Goal: Navigation & Orientation: Find specific page/section

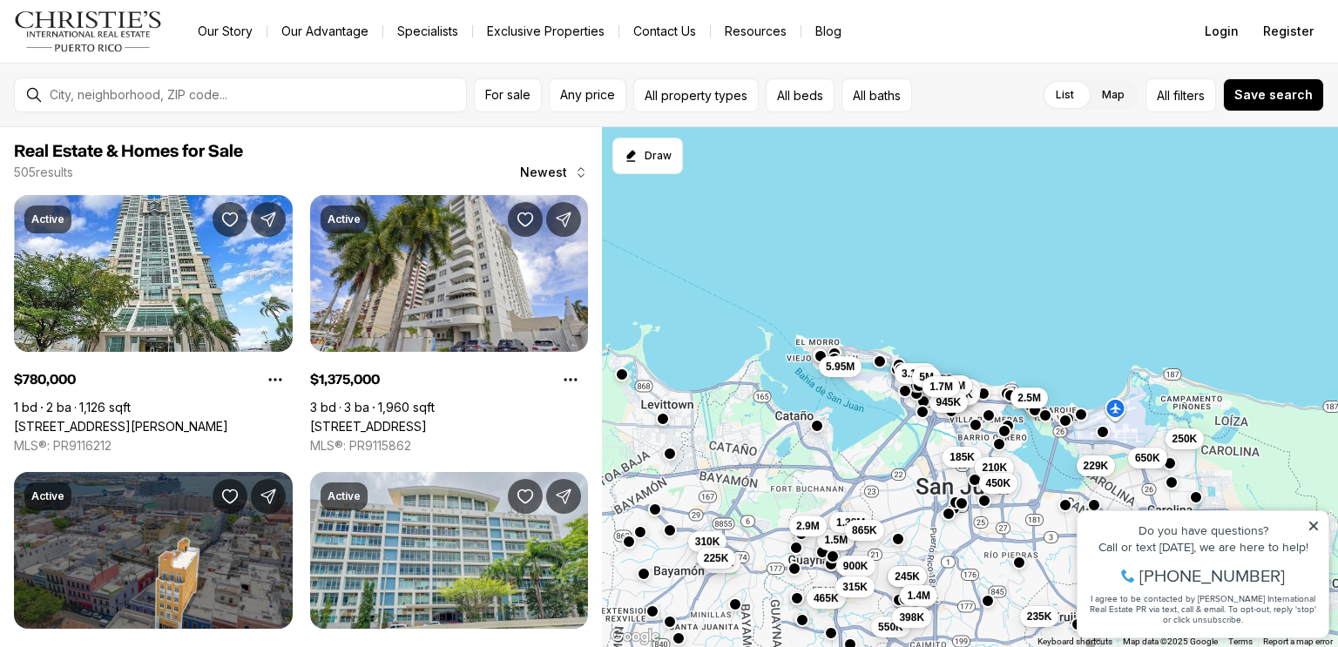
click at [1315, 524] on icon at bounding box center [1314, 526] width 9 height 9
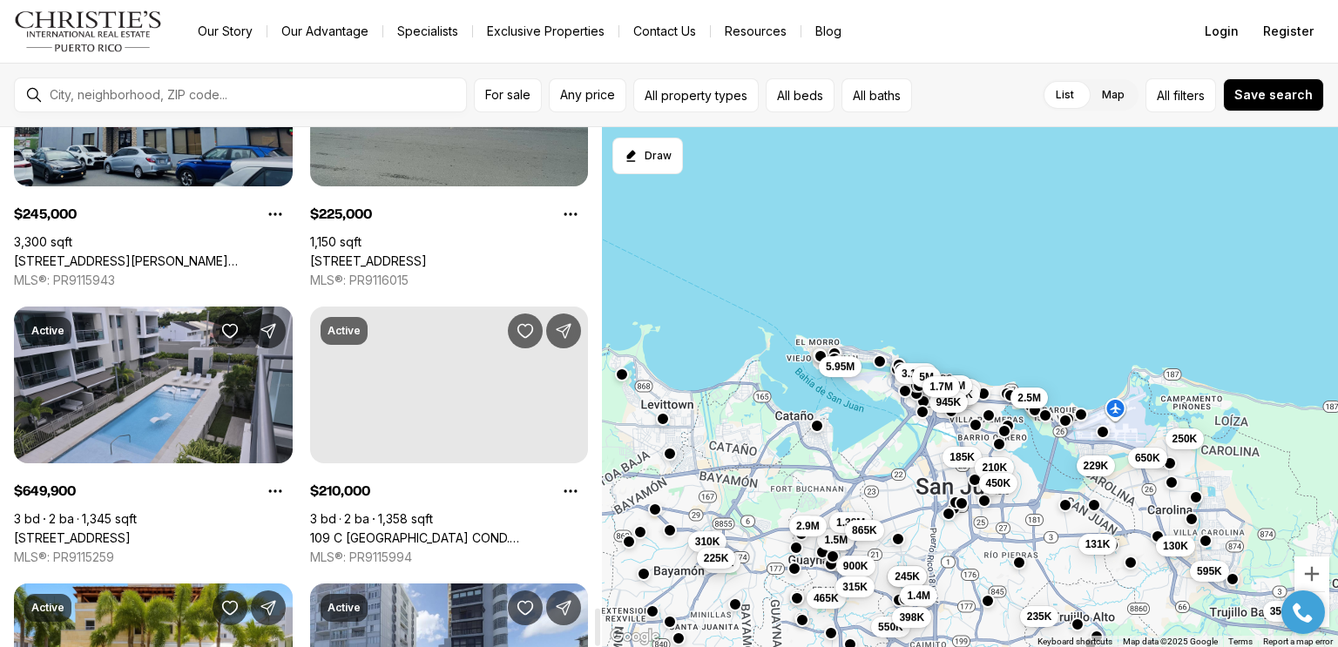
scroll to position [6643, 0]
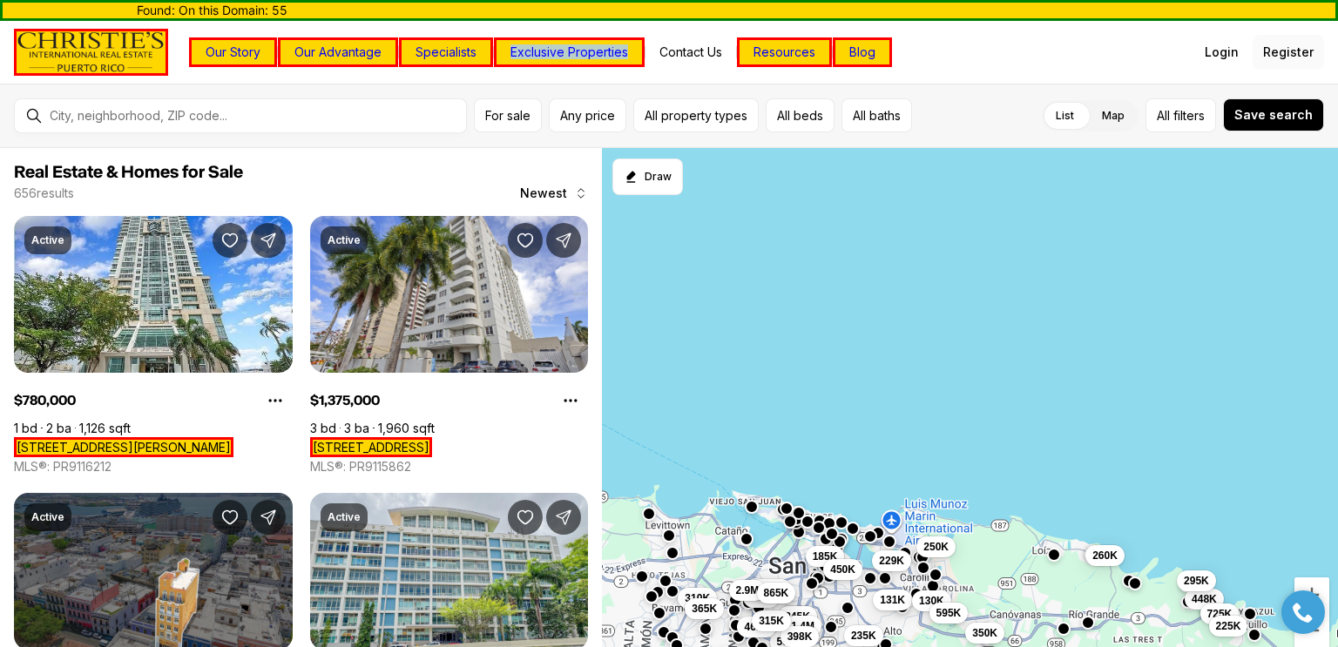
click at [1291, 59] on button "Register" at bounding box center [1288, 52] width 71 height 35
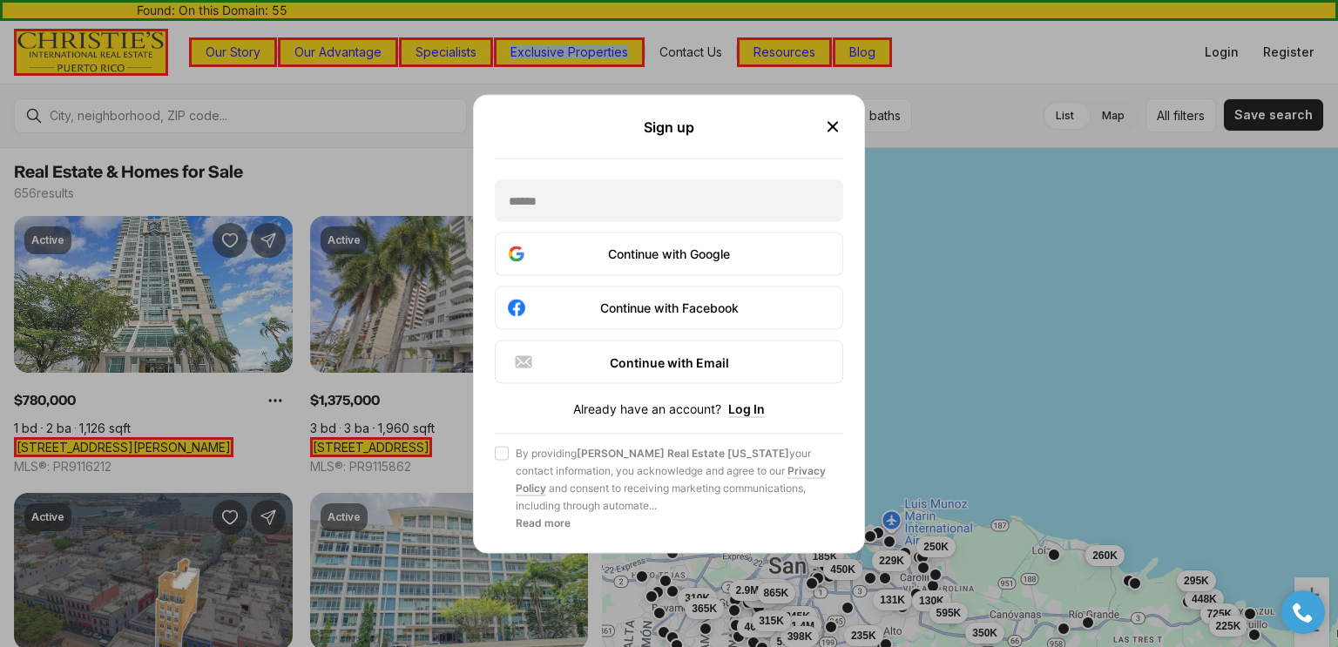
click at [835, 125] on icon "button" at bounding box center [833, 126] width 9 height 9
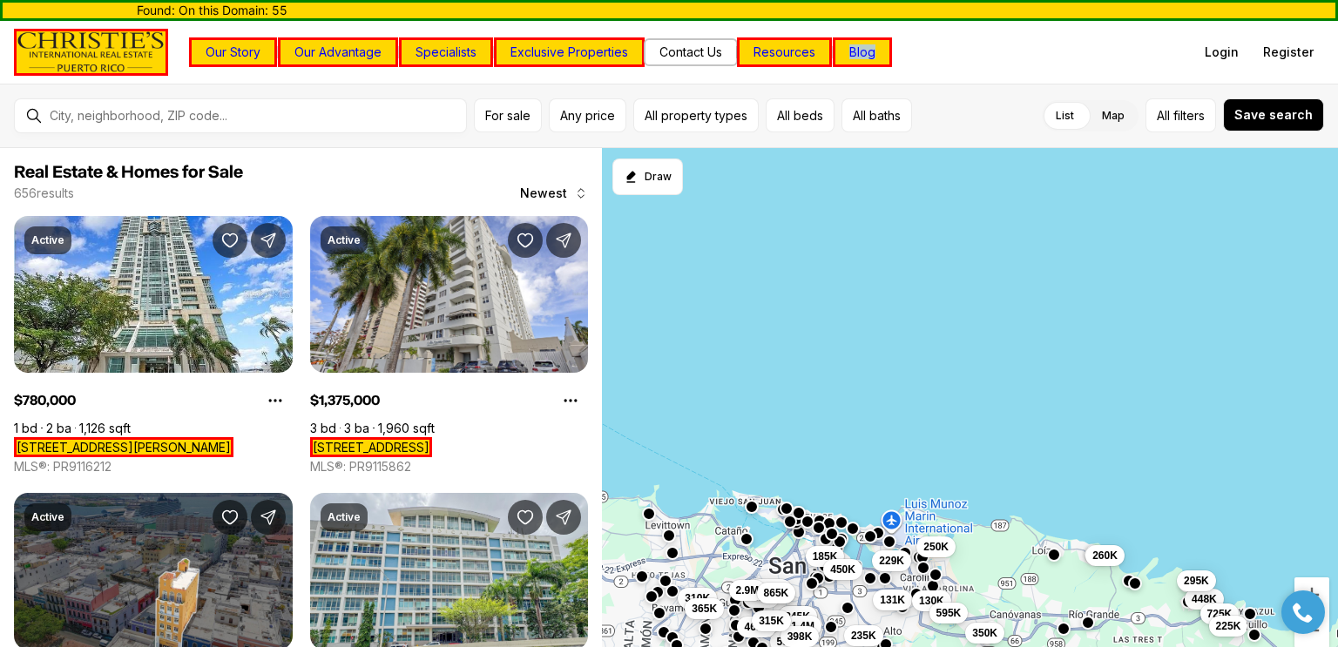
click at [683, 51] on button "Contact Us" at bounding box center [691, 52] width 91 height 24
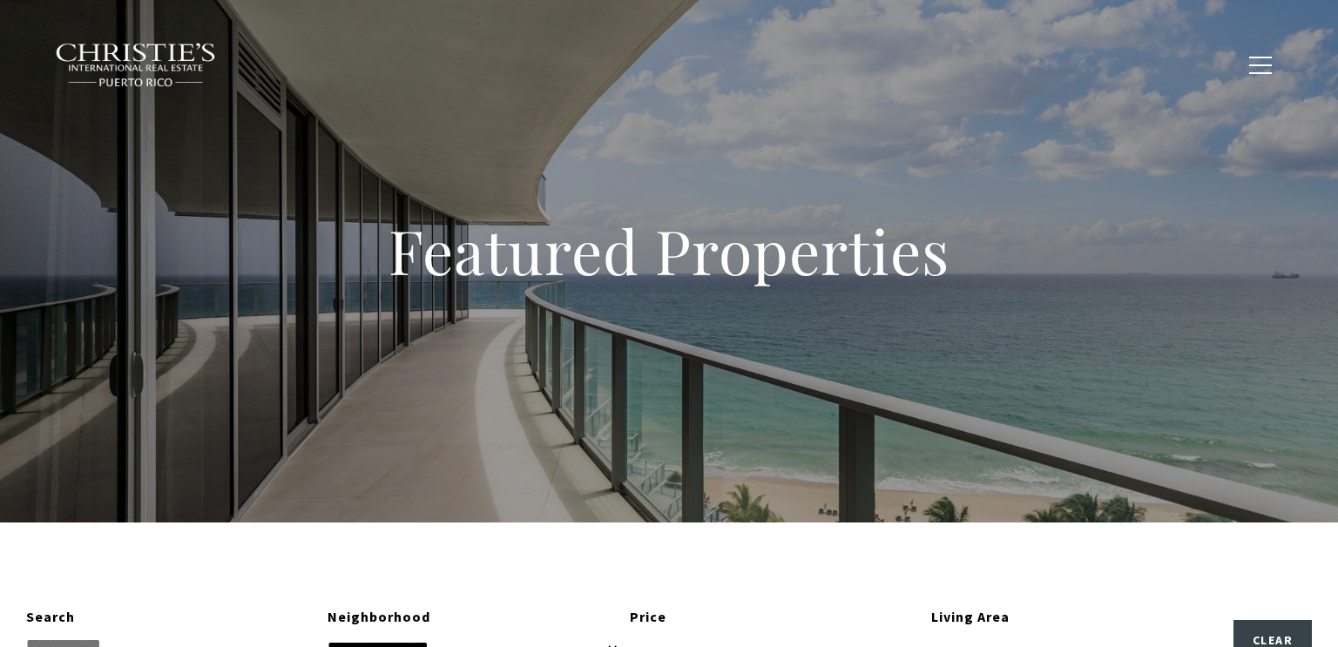
type input "**********"
type input "*********"
click at [645, 242] on h1 "Featured Properties" at bounding box center [669, 251] width 784 height 77
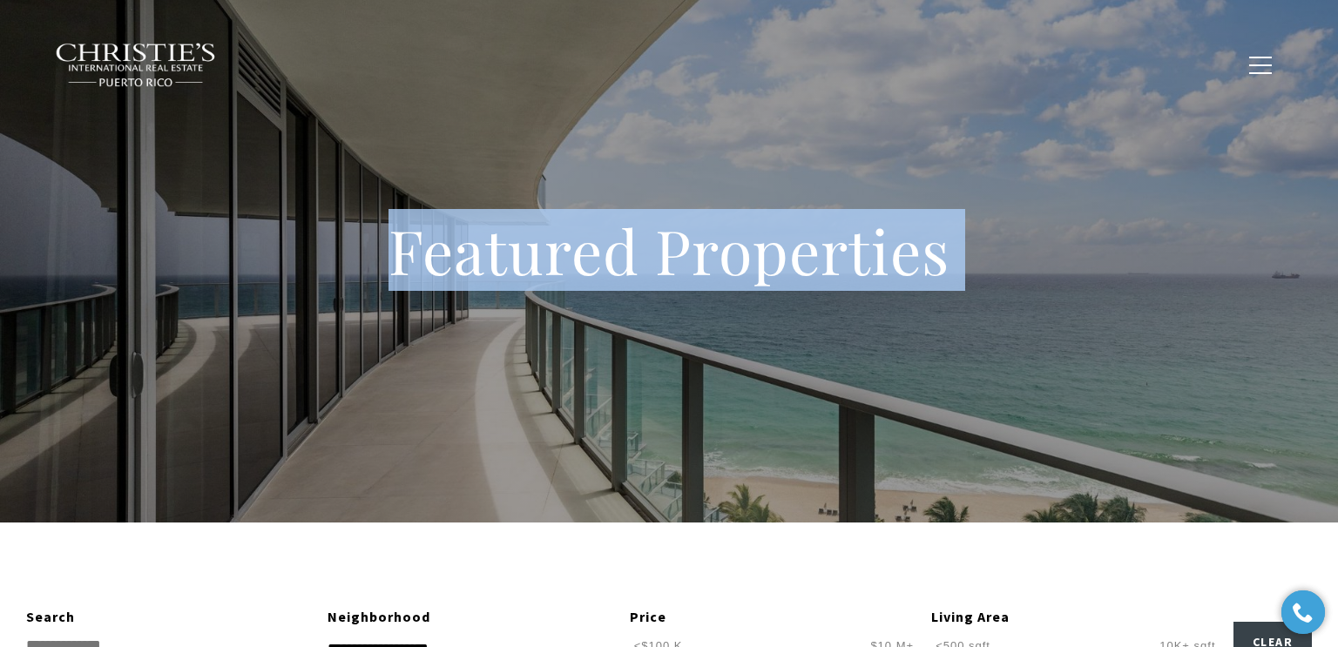
copy body "Featured Properties"
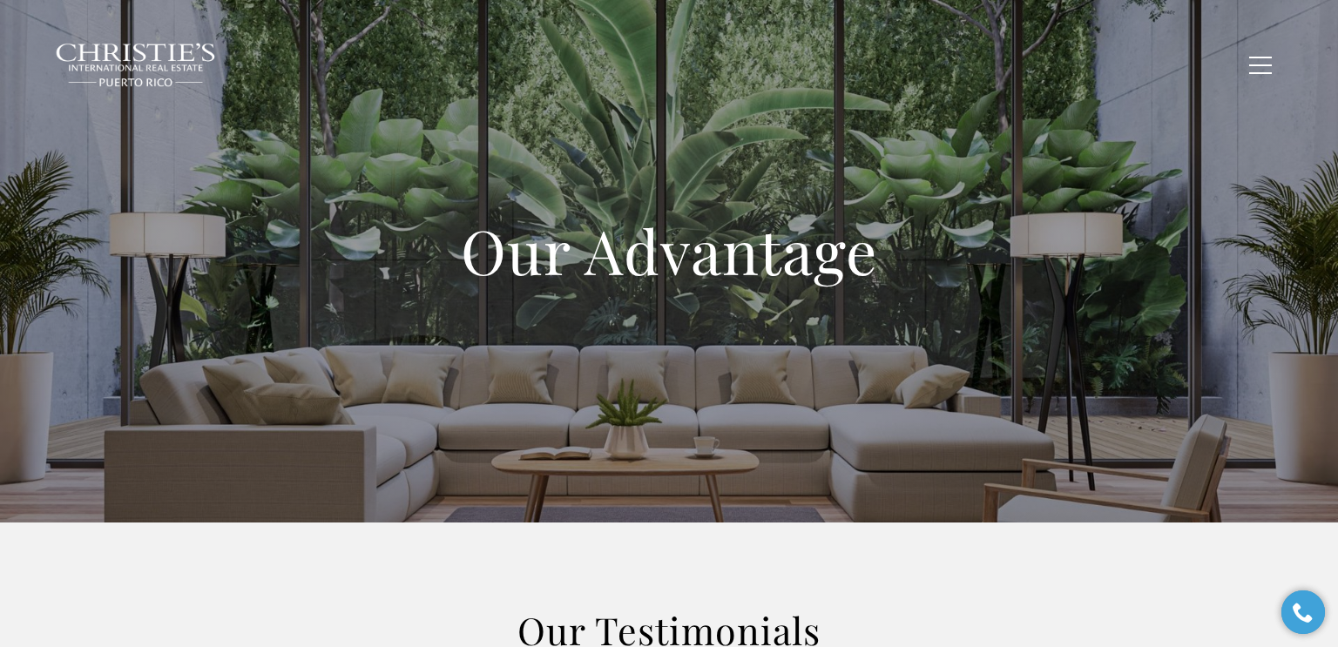
click at [576, 263] on h1 "Our Advantage" at bounding box center [669, 251] width 697 height 77
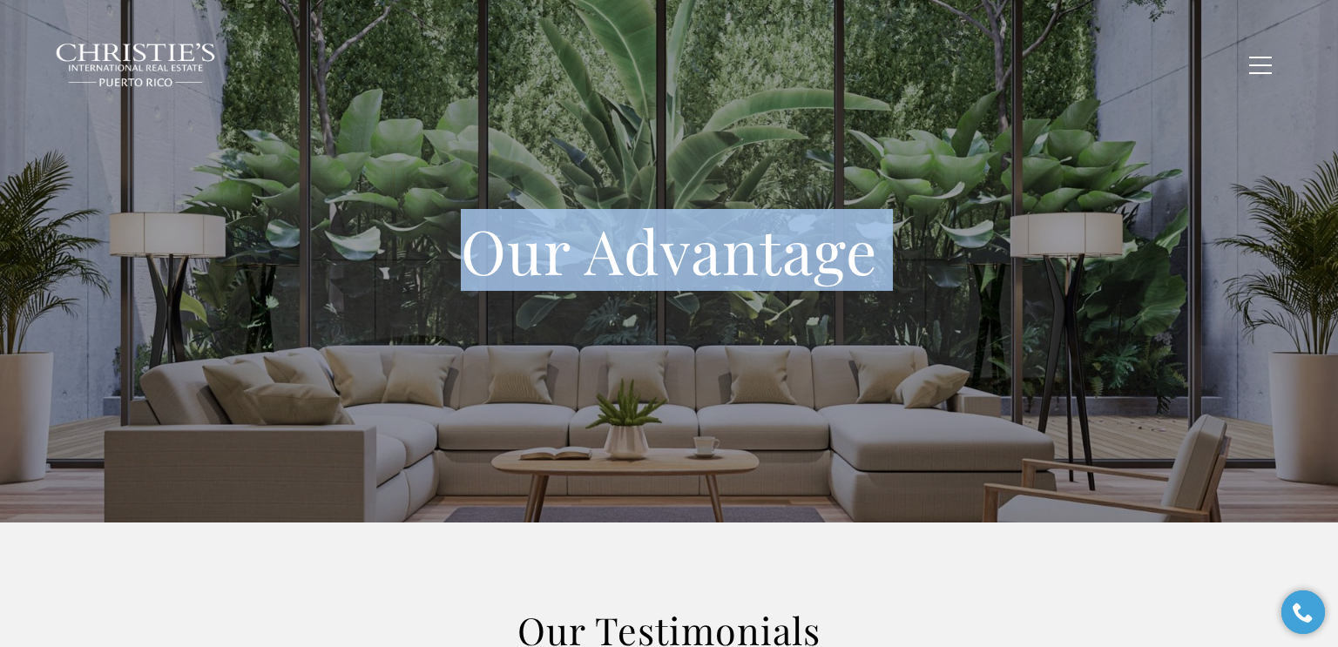
copy body "Our Advantage Empty heading Coming Soon!"
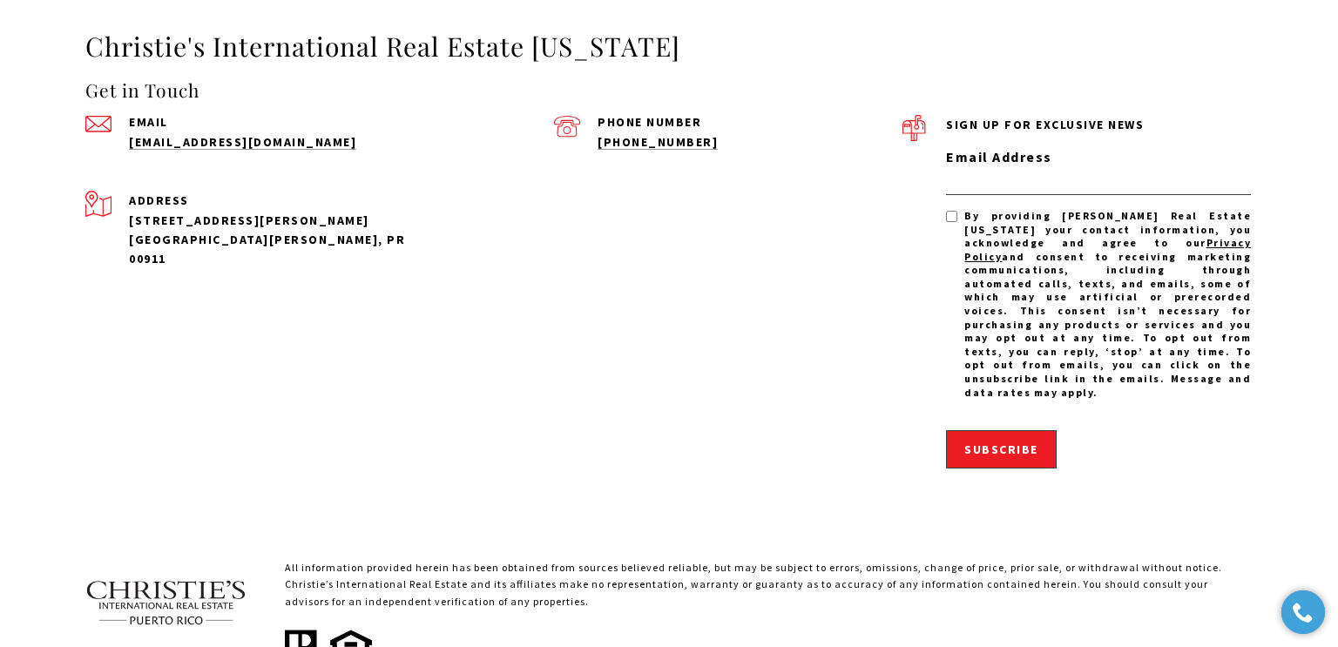
scroll to position [2096, 0]
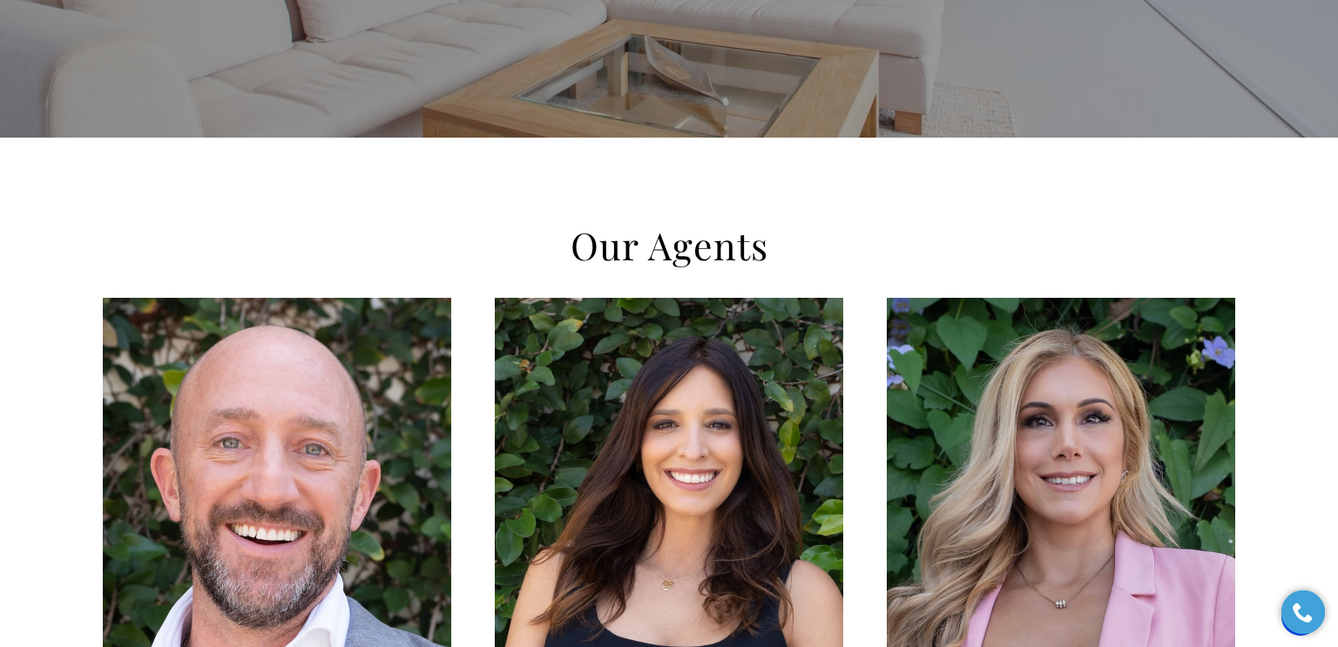
scroll to position [410, 0]
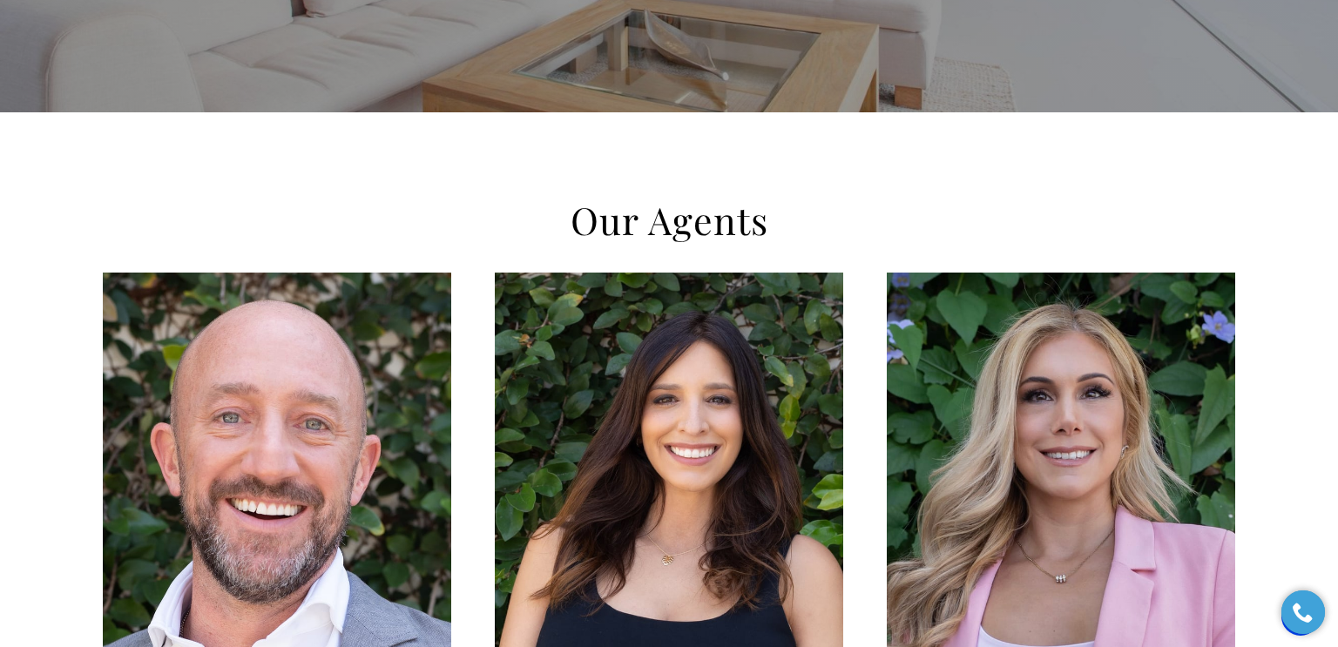
click at [657, 221] on h2 "Our Agents" at bounding box center [669, 220] width 749 height 49
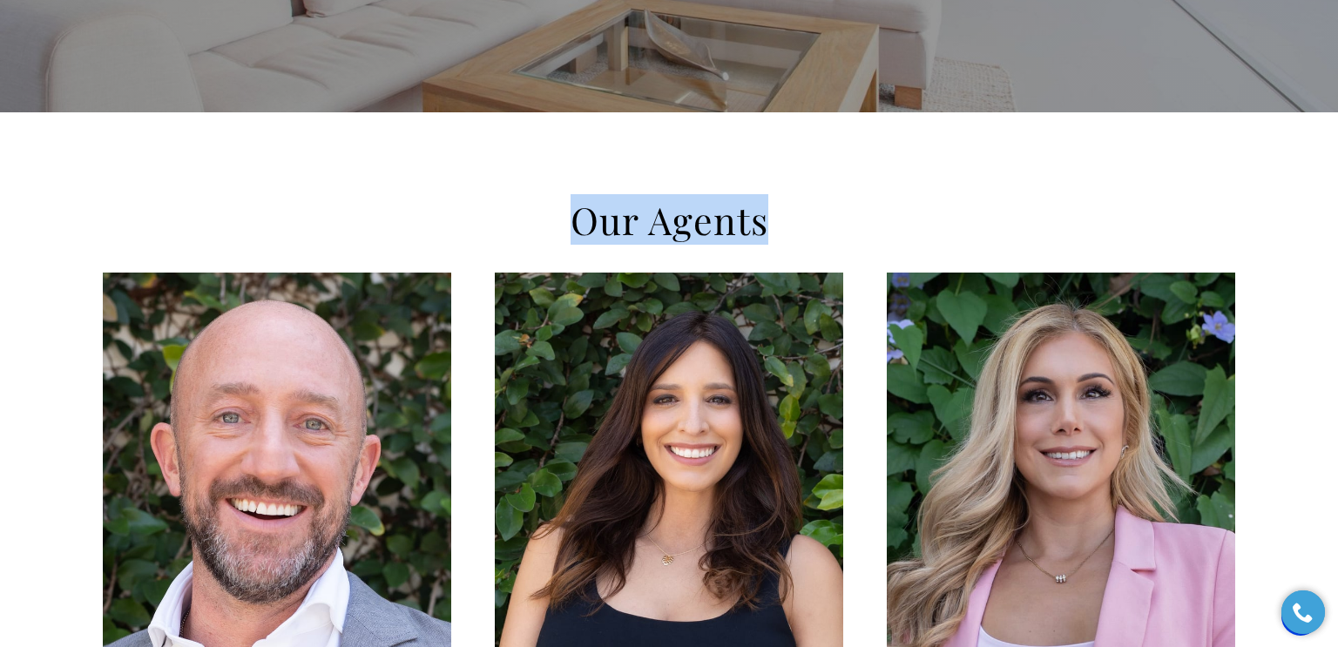
click at [461, 202] on h2 "Our Agents" at bounding box center [669, 220] width 749 height 49
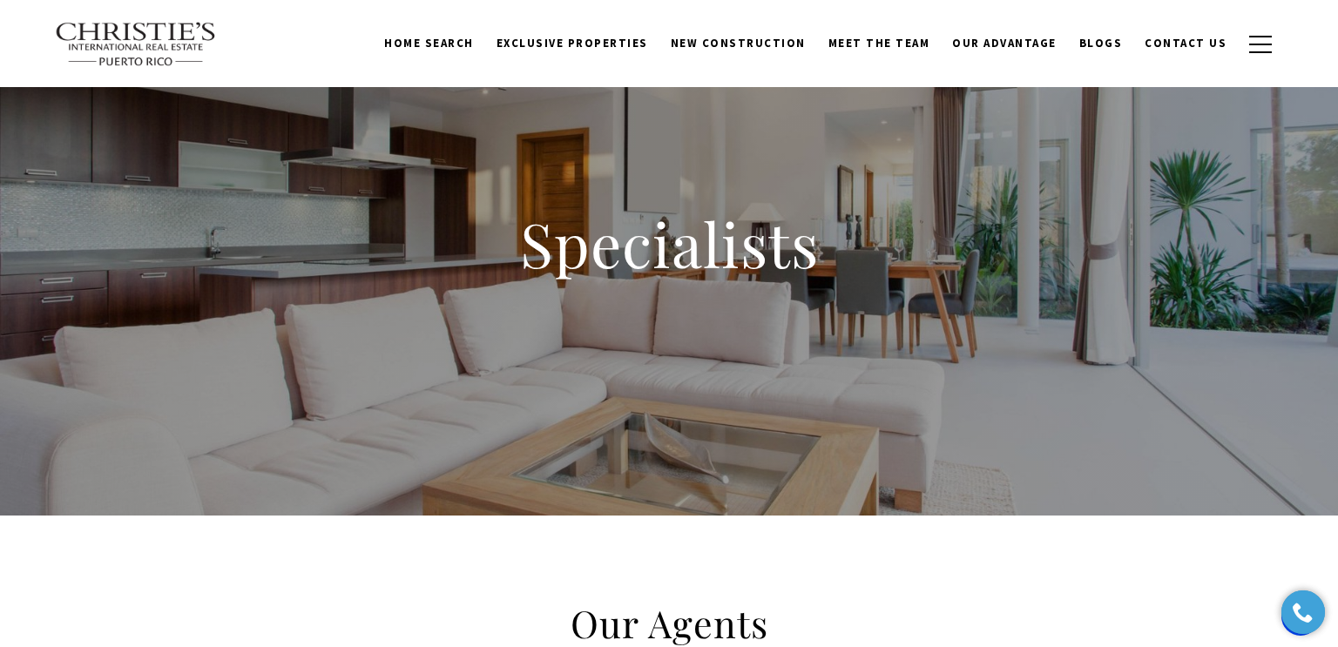
scroll to position [0, 0]
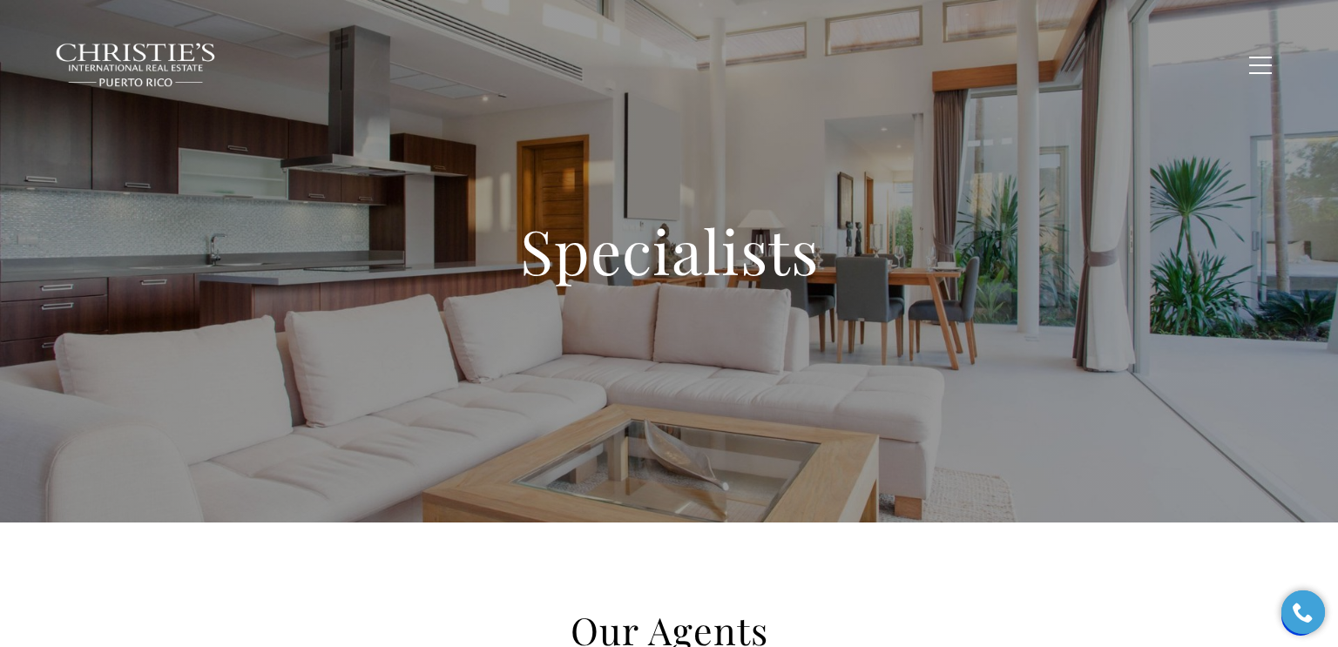
click at [630, 288] on h1 "Specialists" at bounding box center [669, 251] width 697 height 77
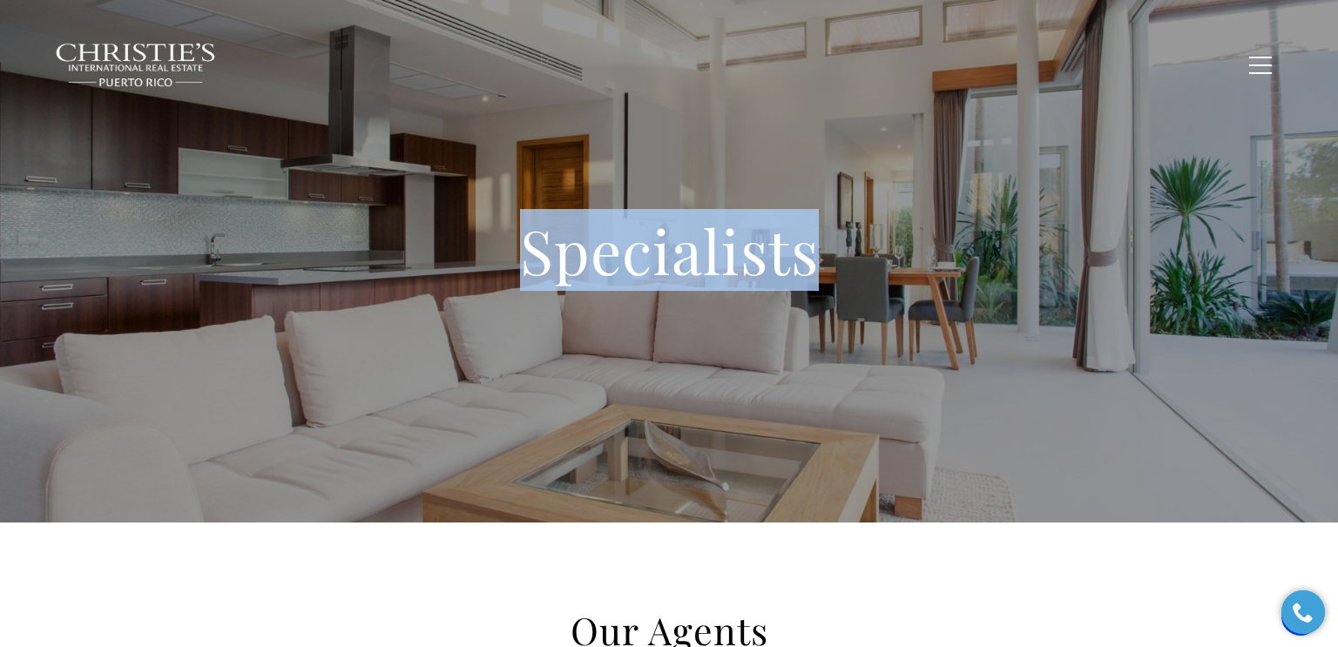
click at [630, 288] on h1 "Specialists" at bounding box center [669, 251] width 697 height 77
copy body "Specialists"
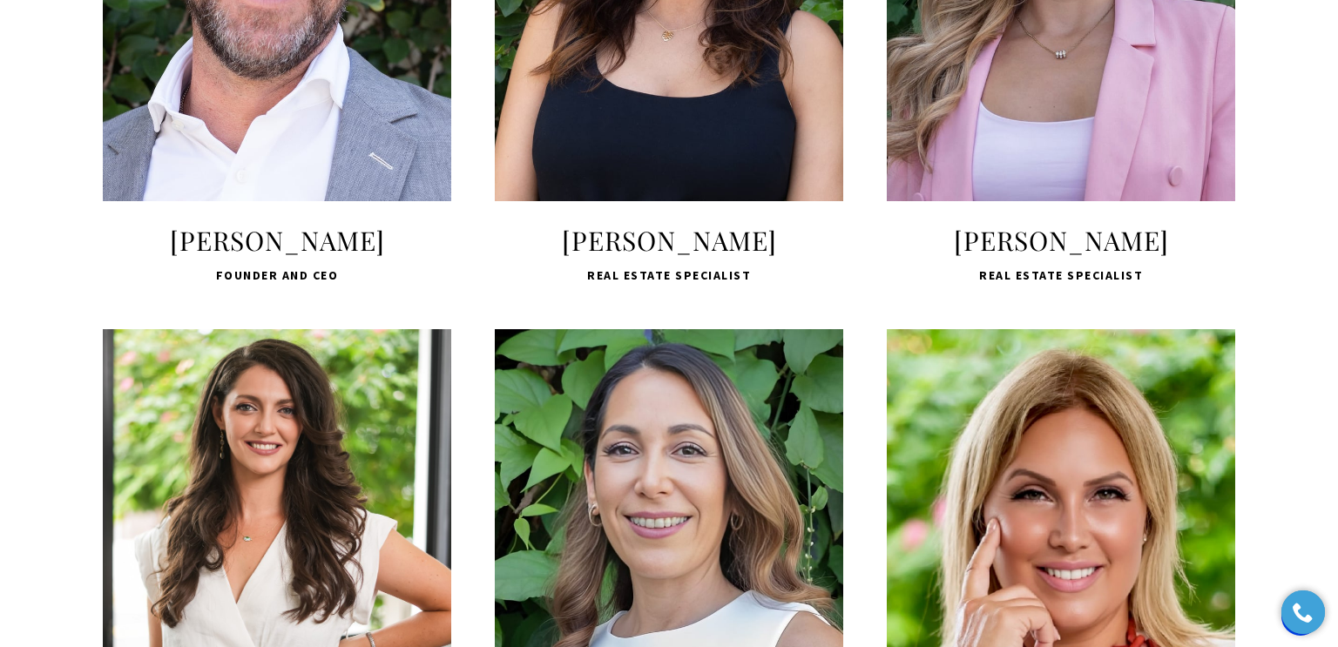
scroll to position [942, 0]
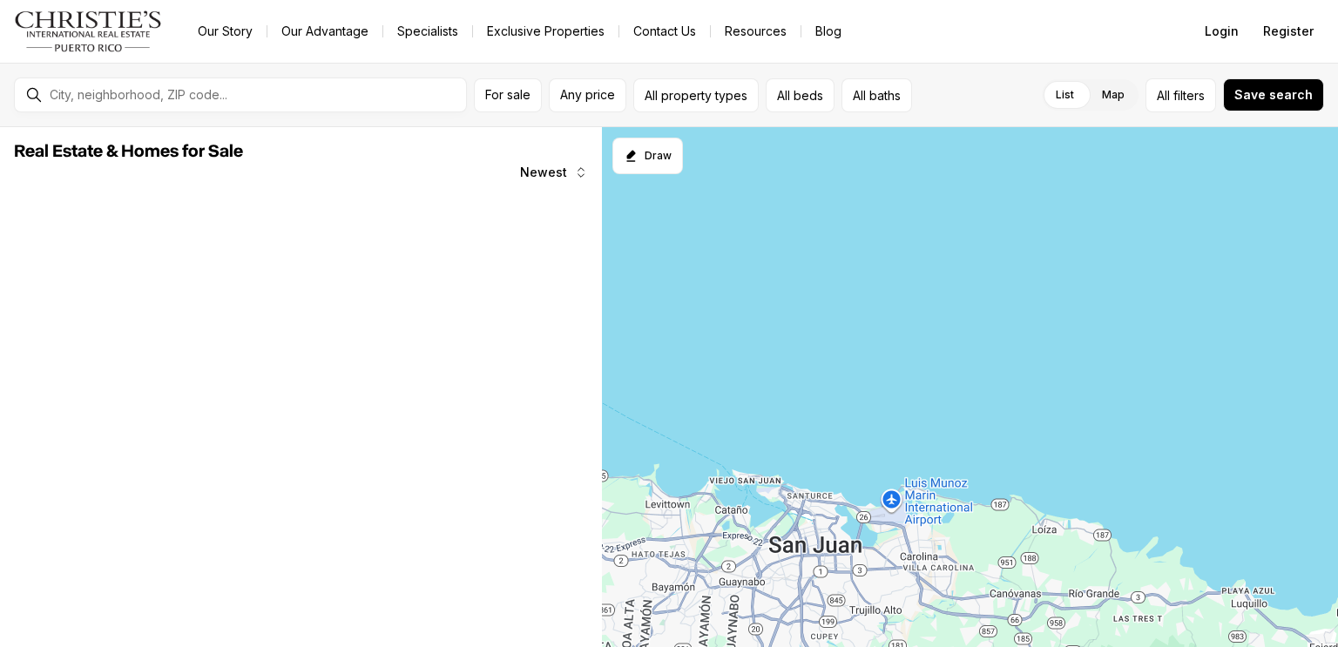
click at [227, 27] on link "Our Story" at bounding box center [225, 31] width 83 height 24
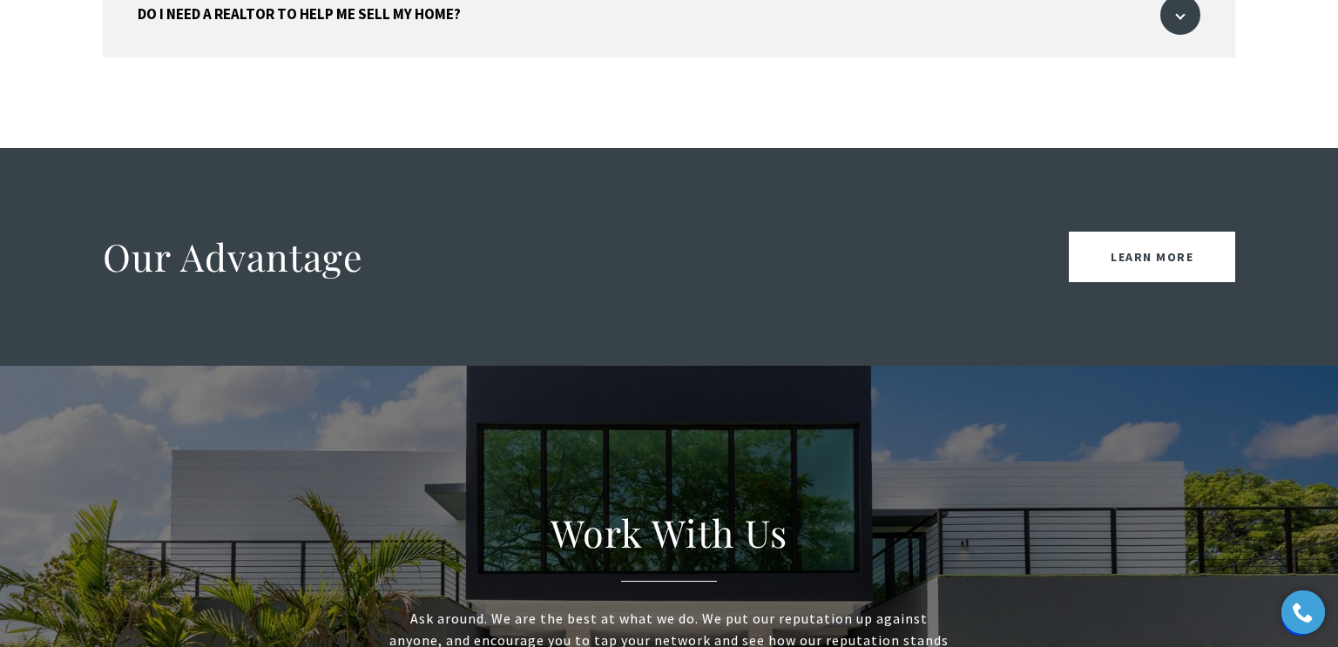
scroll to position [2852, 0]
